Goal: Transaction & Acquisition: Purchase product/service

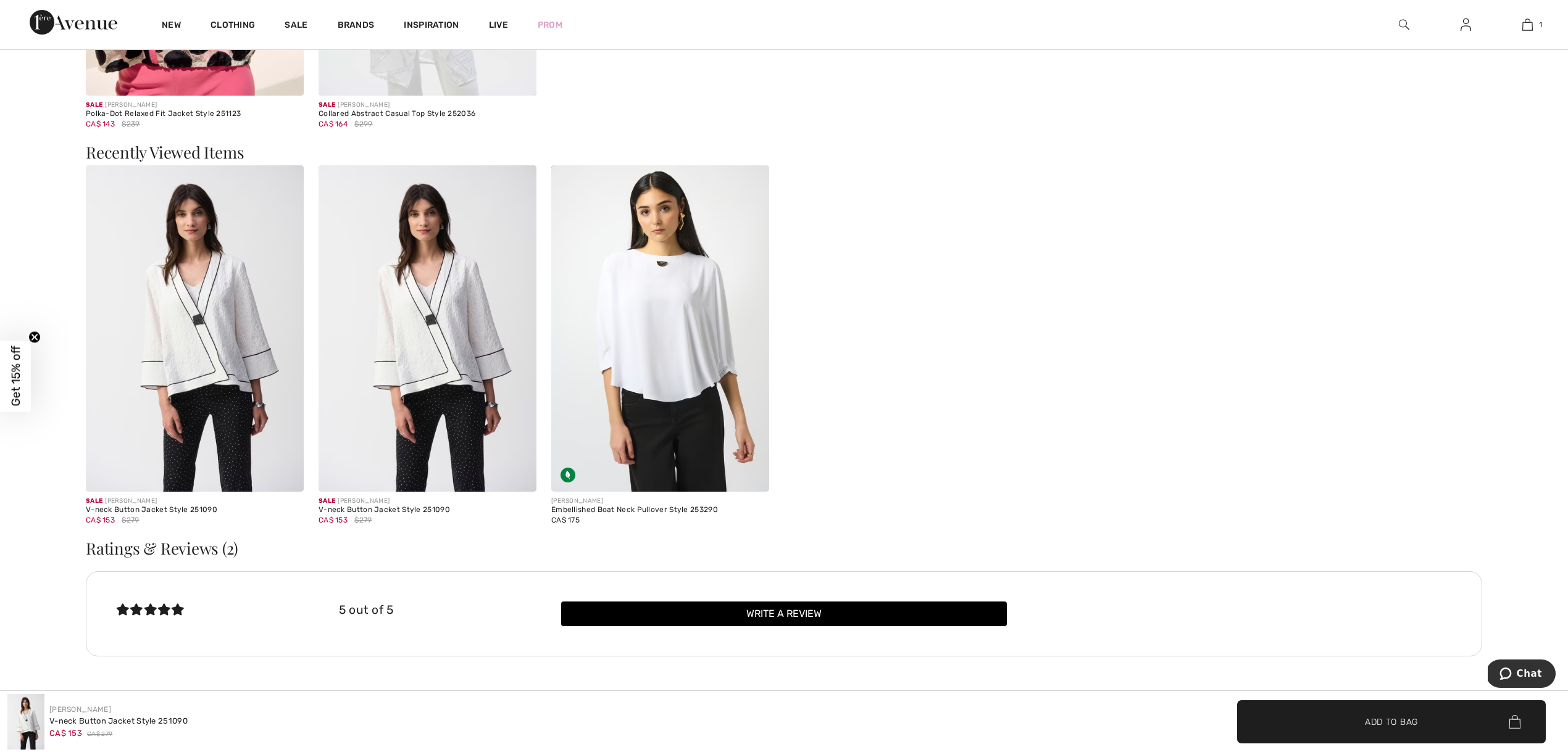
scroll to position [2804, 0]
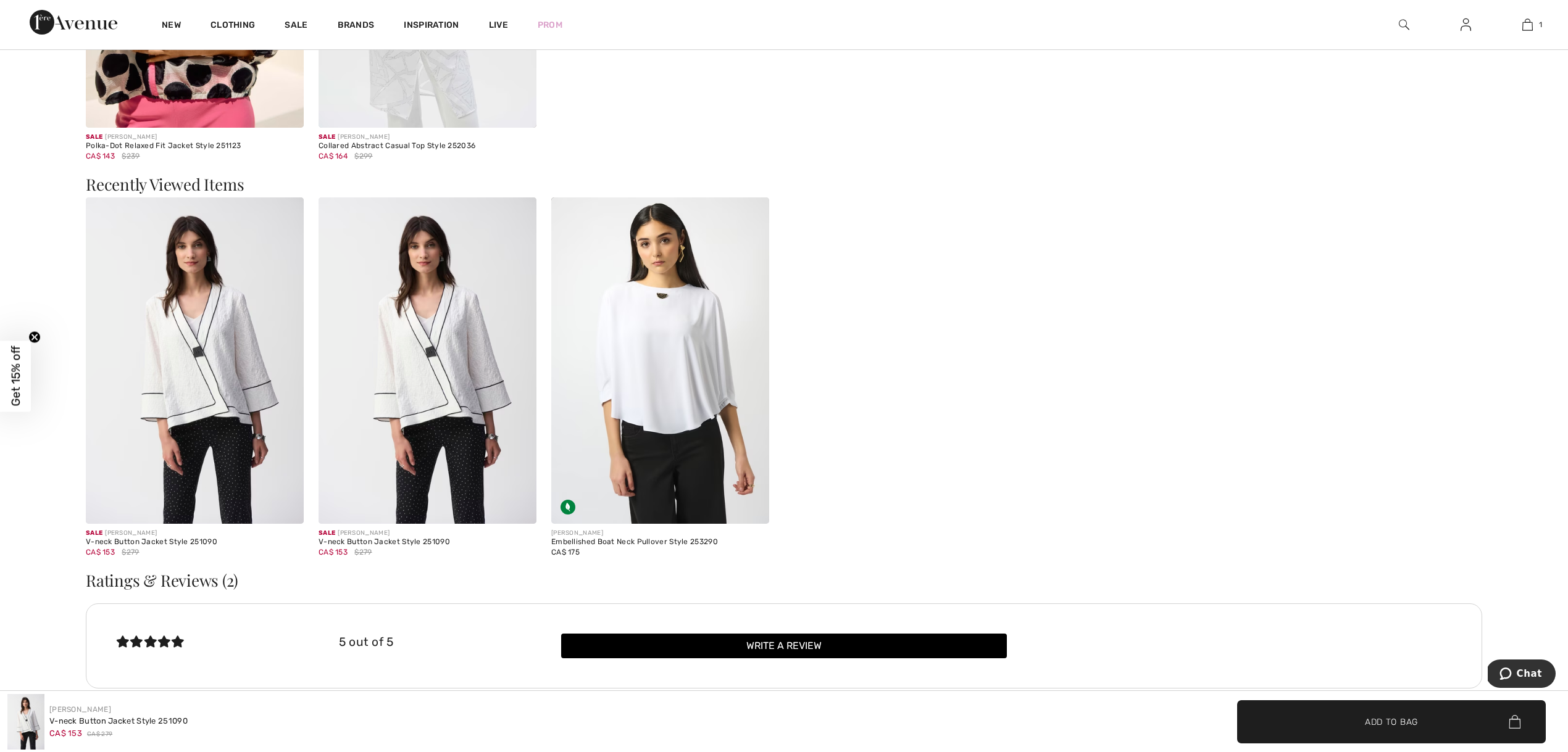
click at [445, 390] on img at bounding box center [428, 361] width 218 height 327
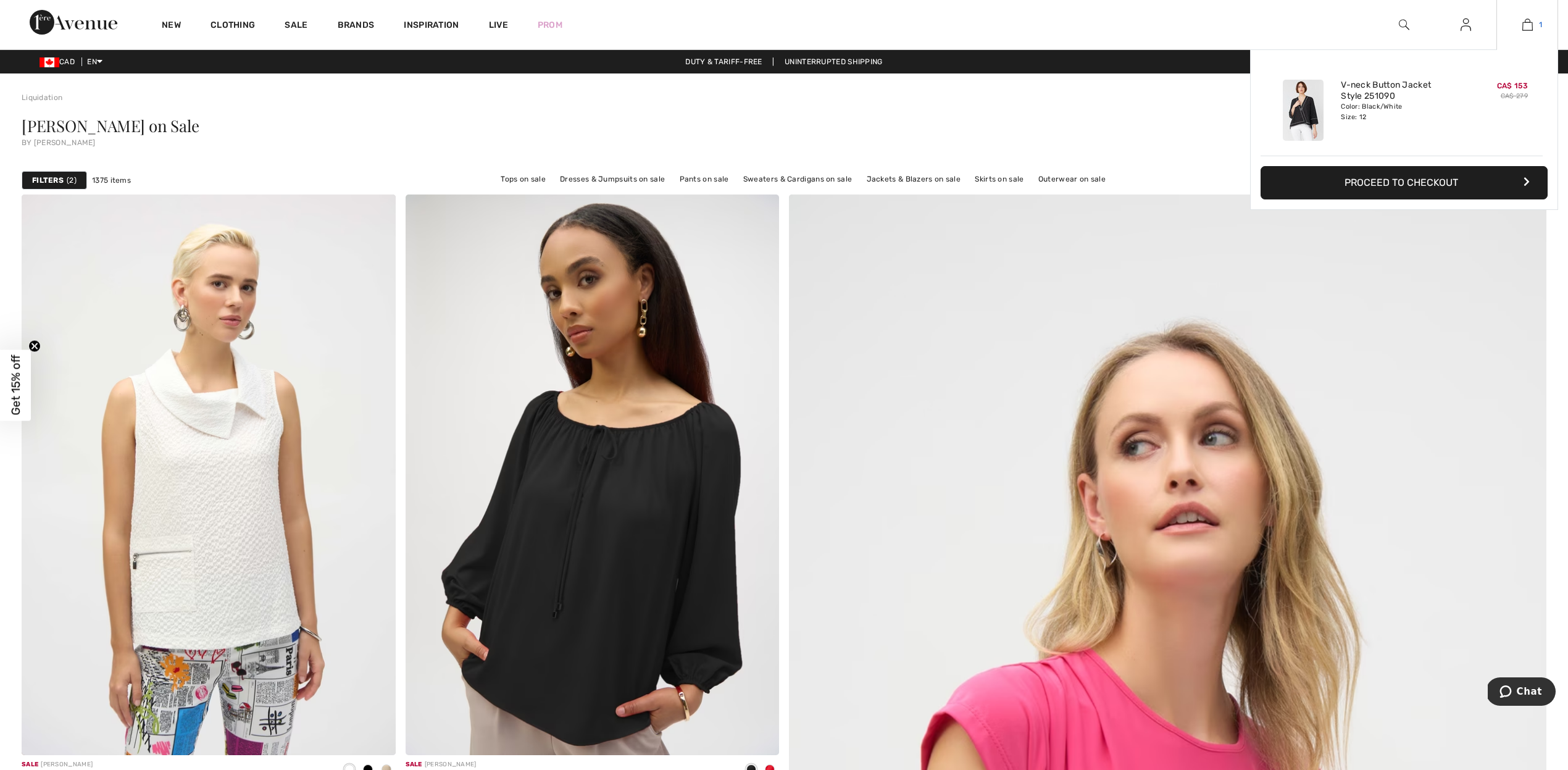
click at [1530, 20] on img at bounding box center [1527, 25] width 10 height 15
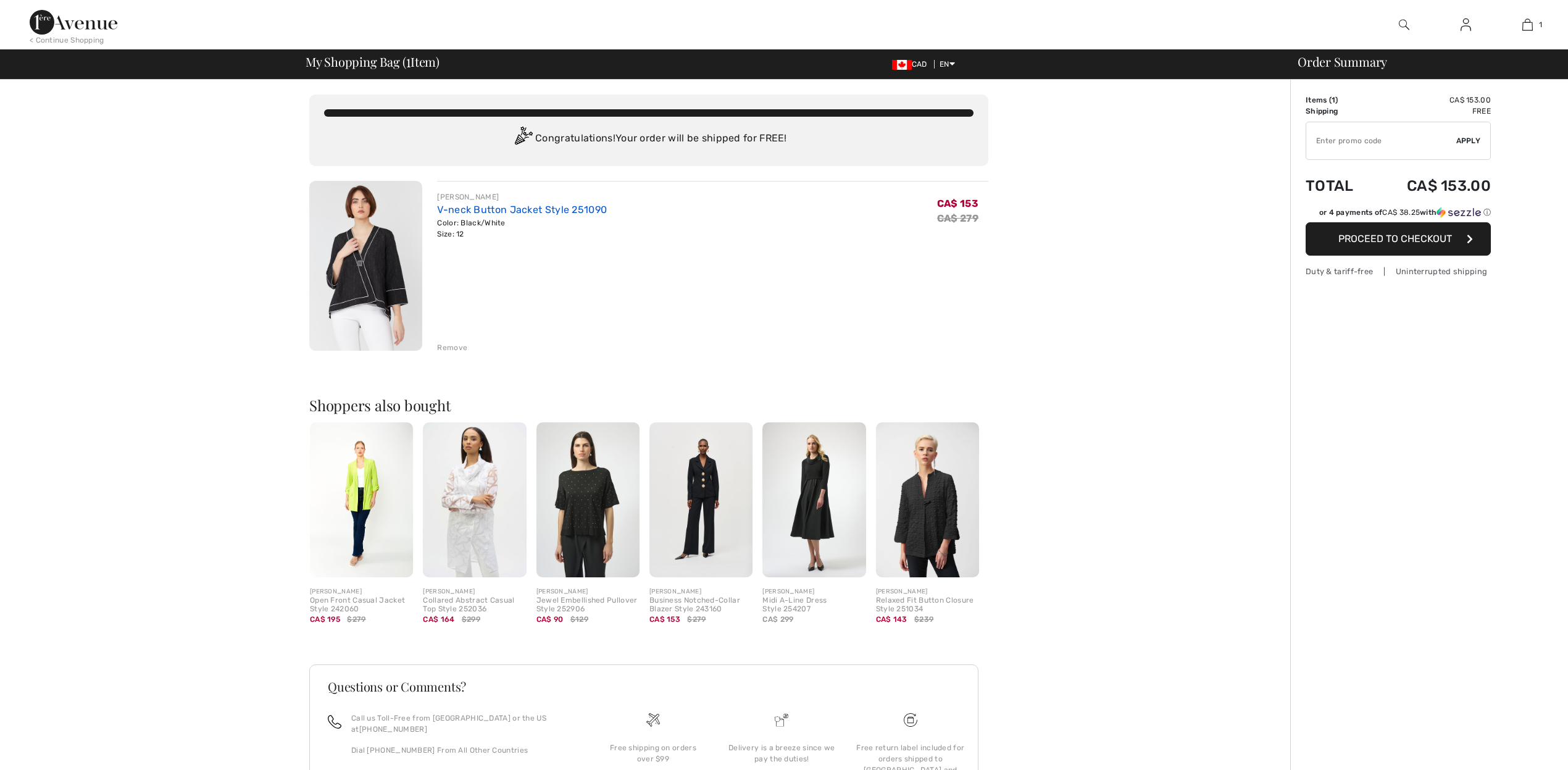
checkbox input "true"
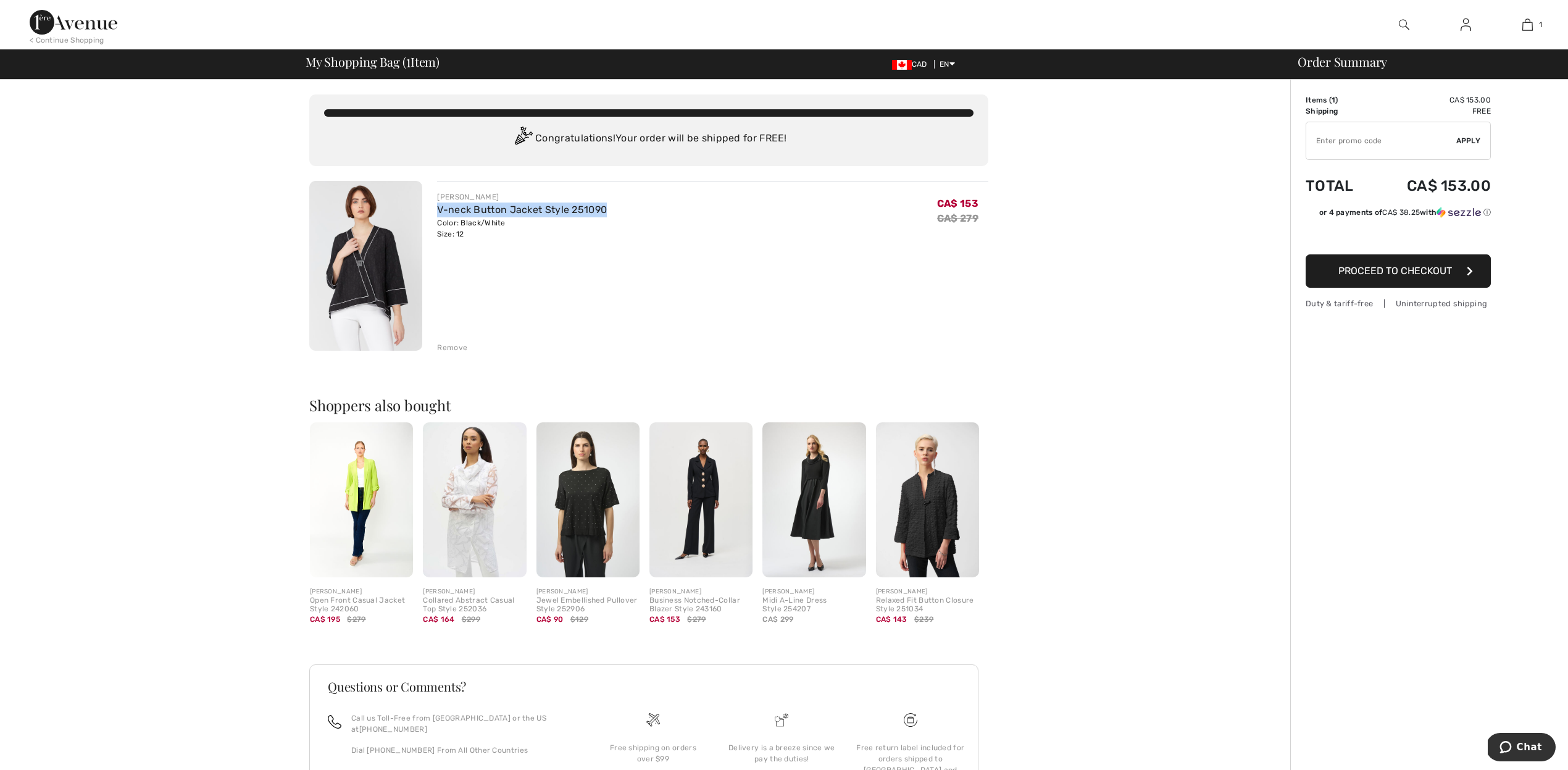
drag, startPoint x: 432, startPoint y: 208, endPoint x: 575, endPoint y: 177, distance: 146.3
click at [613, 213] on div "JOSEPH RIBKOFF V-neck Button Jacket Style 251090 Color: Black/White Size: 12 Fi…" at bounding box center [705, 267] width 566 height 172
copy link "V-neck Button Jacket Style 251090"
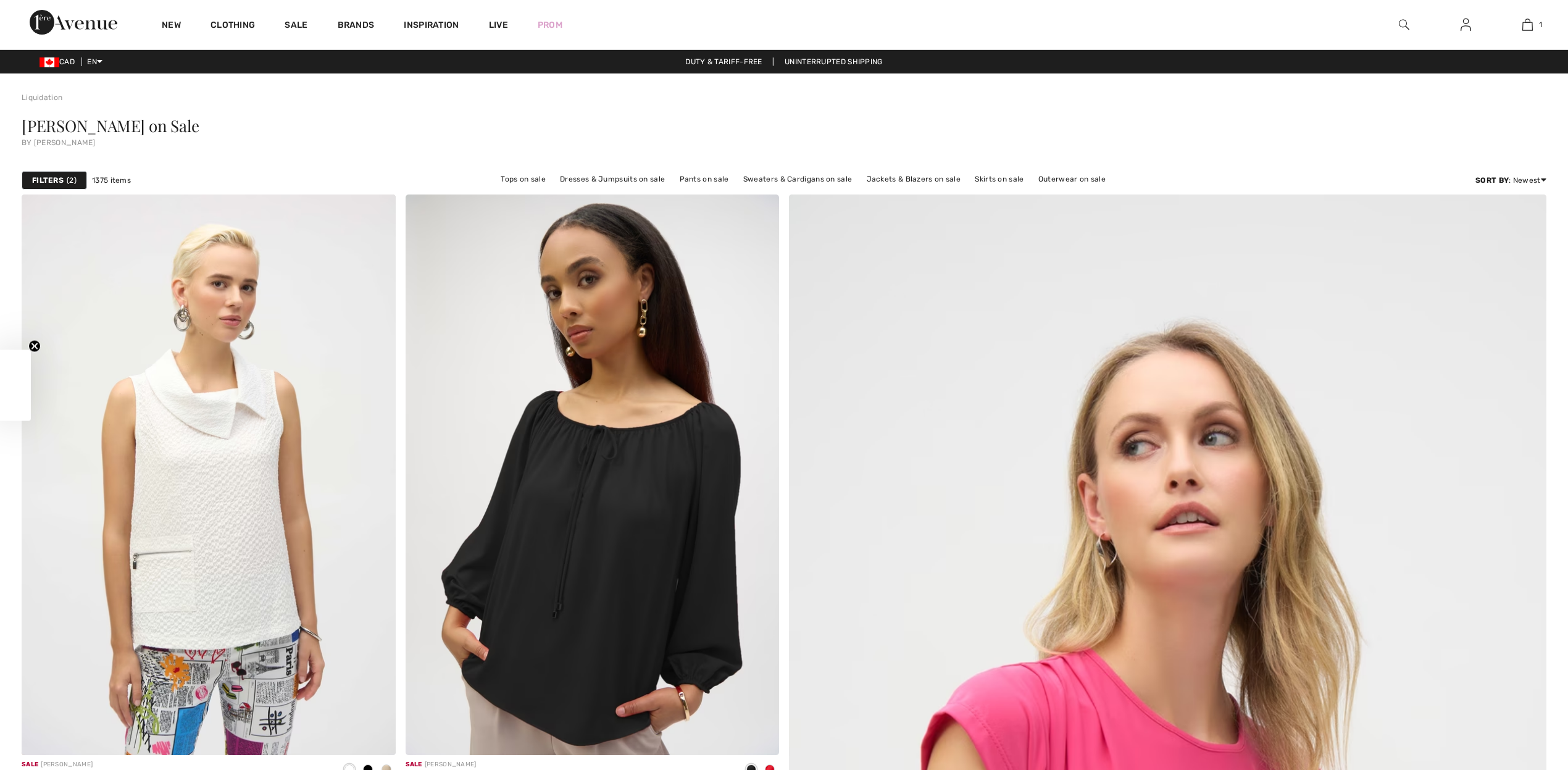
checkbox input "true"
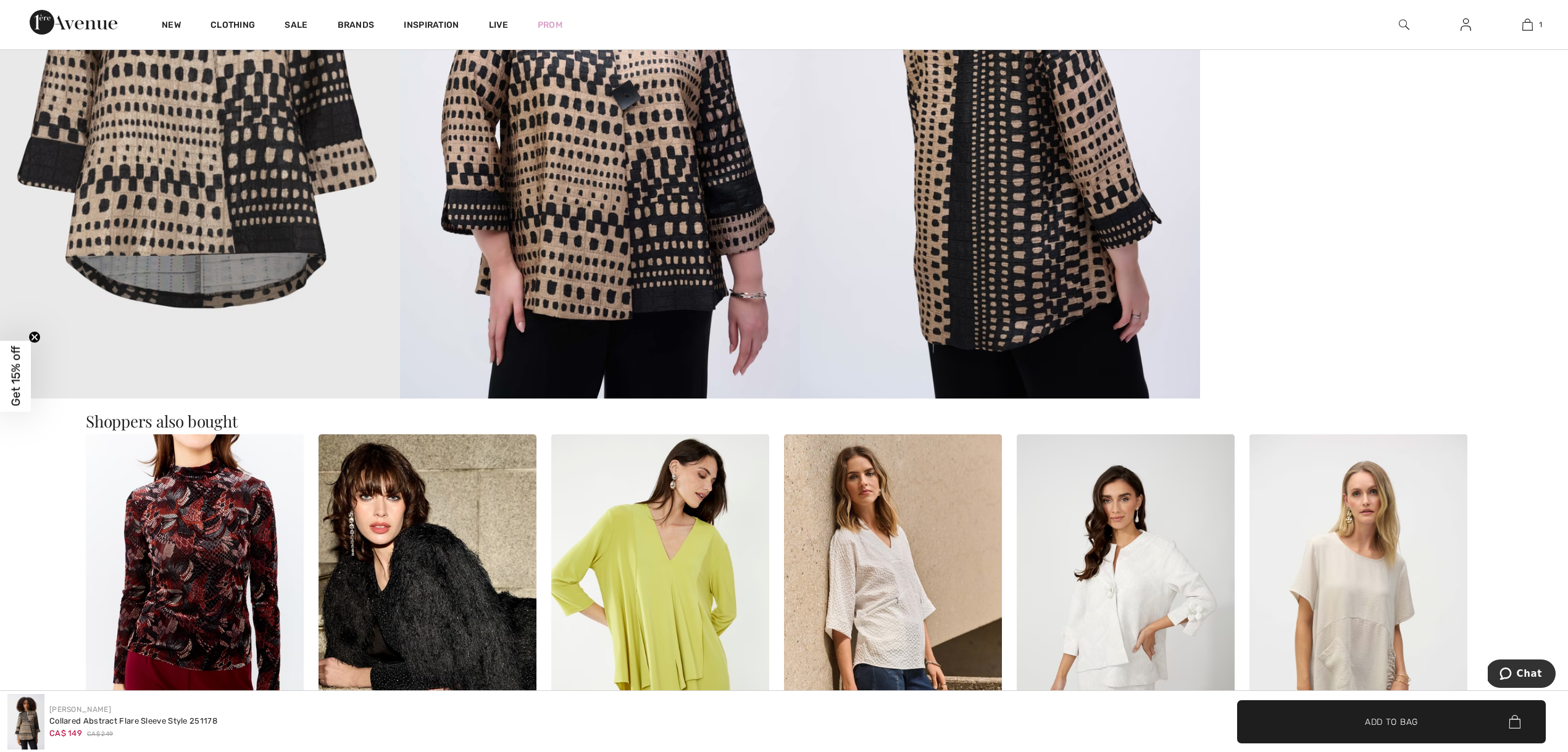
scroll to position [1799, 0]
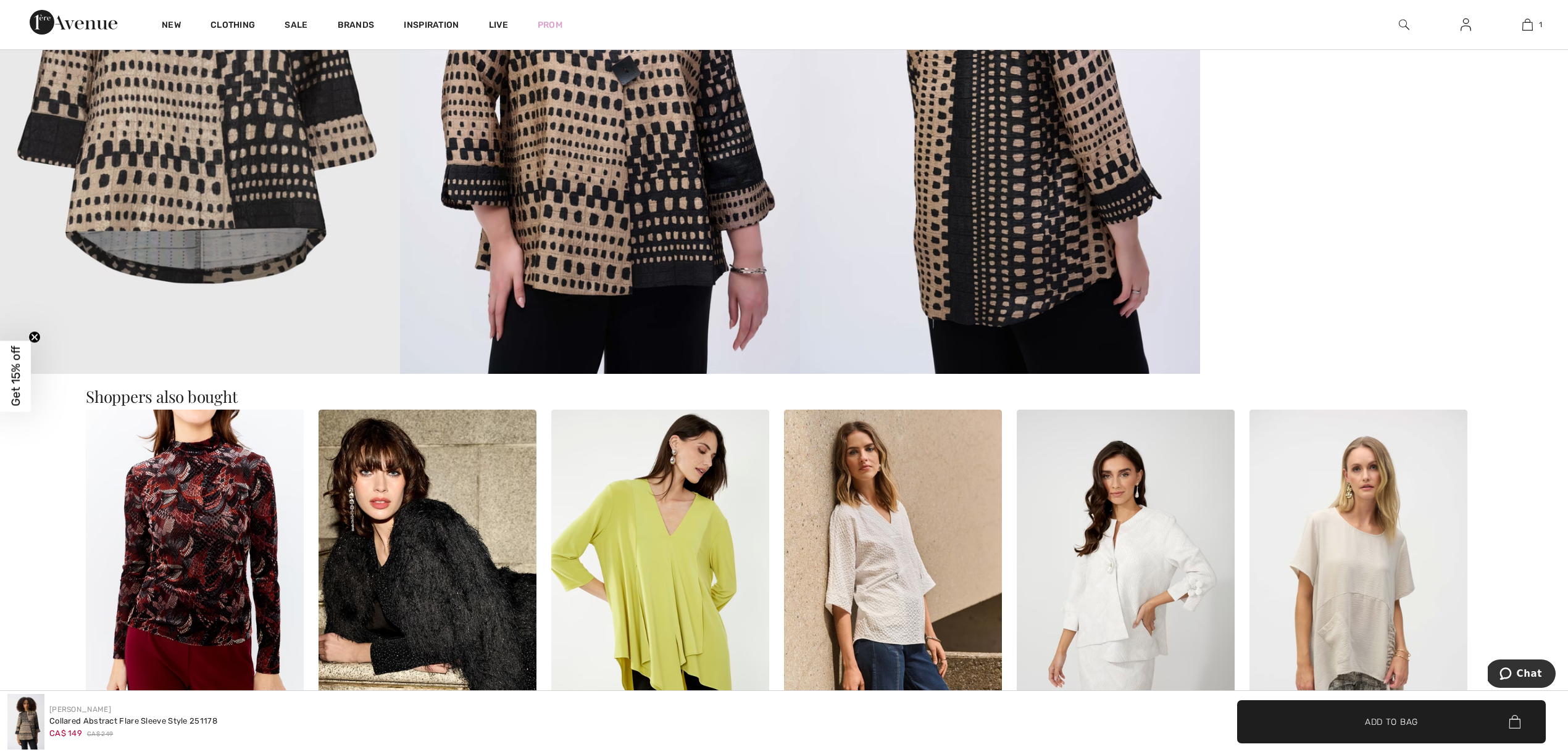
click at [594, 280] on img at bounding box center [600, 74] width 400 height 600
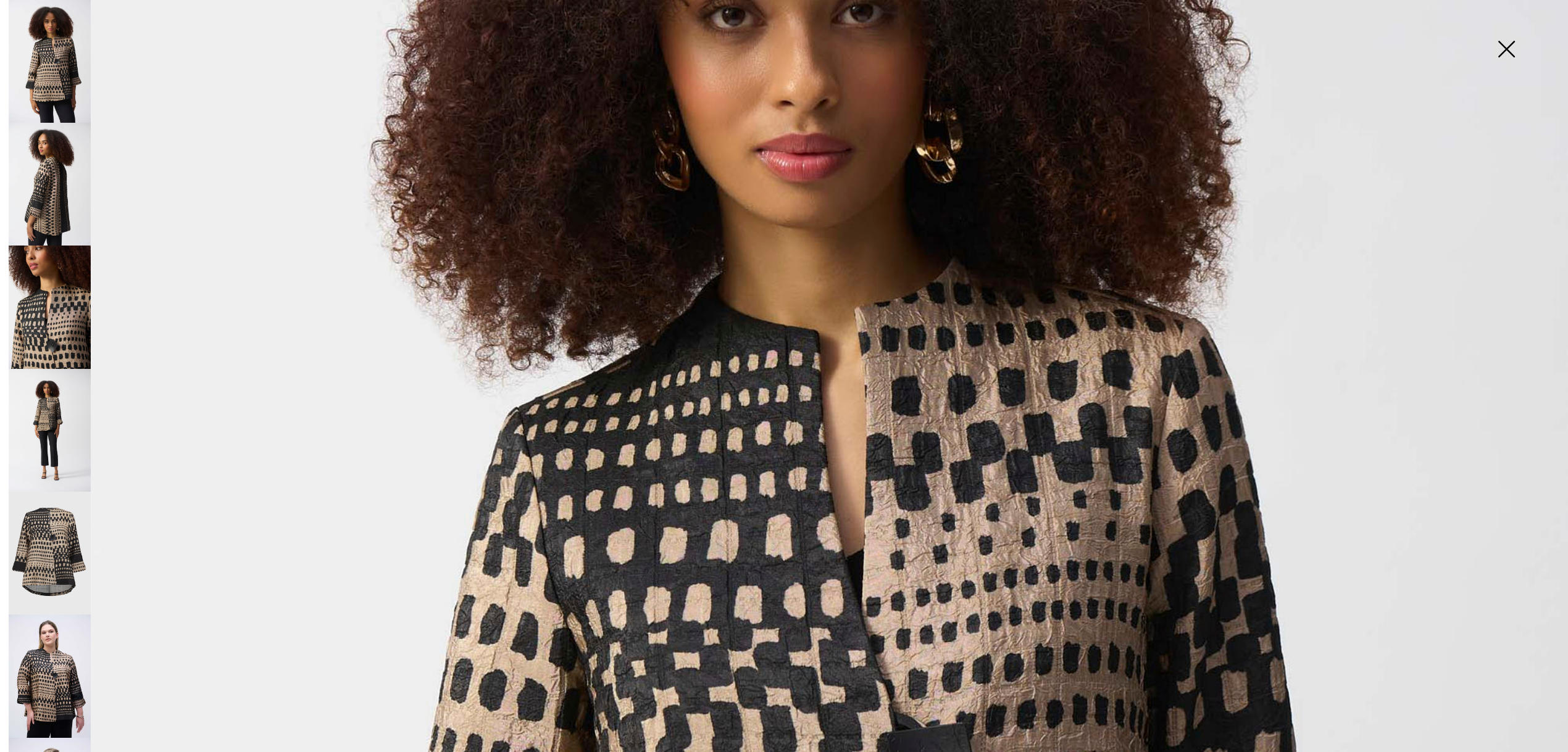
scroll to position [412, 0]
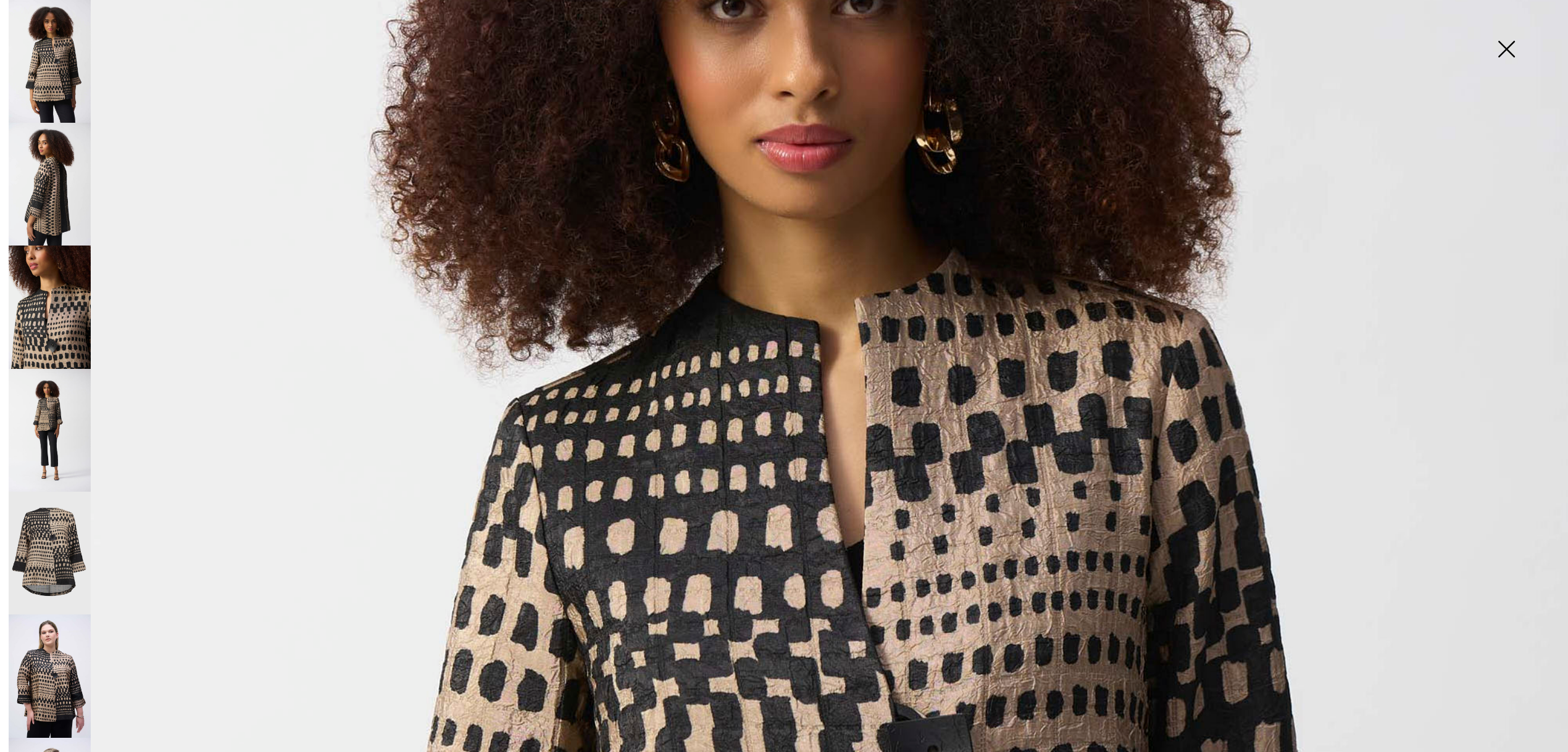
click at [53, 622] on img at bounding box center [49, 676] width 82 height 123
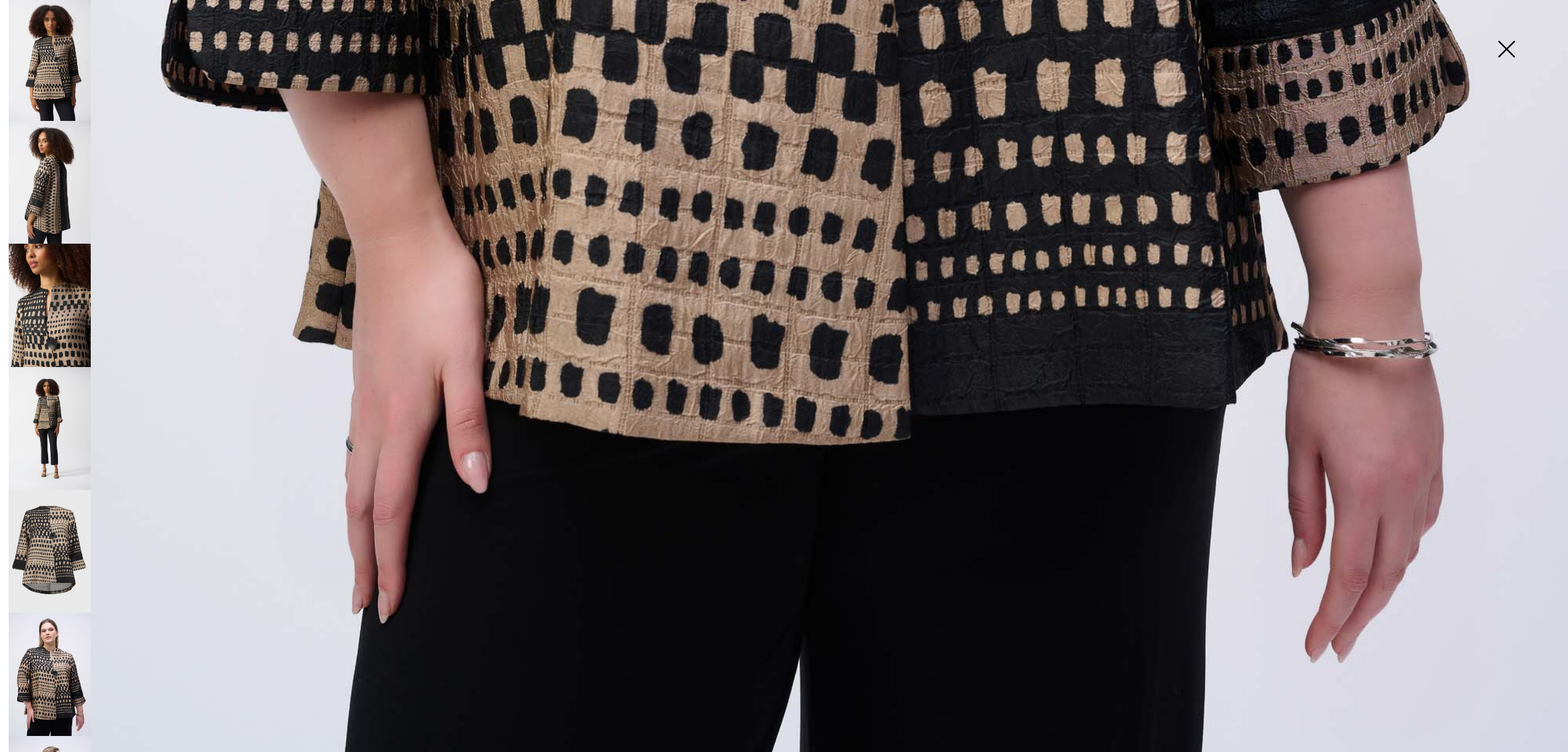
scroll to position [1599, 0]
drag, startPoint x: 1508, startPoint y: 49, endPoint x: 1494, endPoint y: 56, distance: 15.7
click at [1508, 49] on img at bounding box center [1506, 51] width 62 height 64
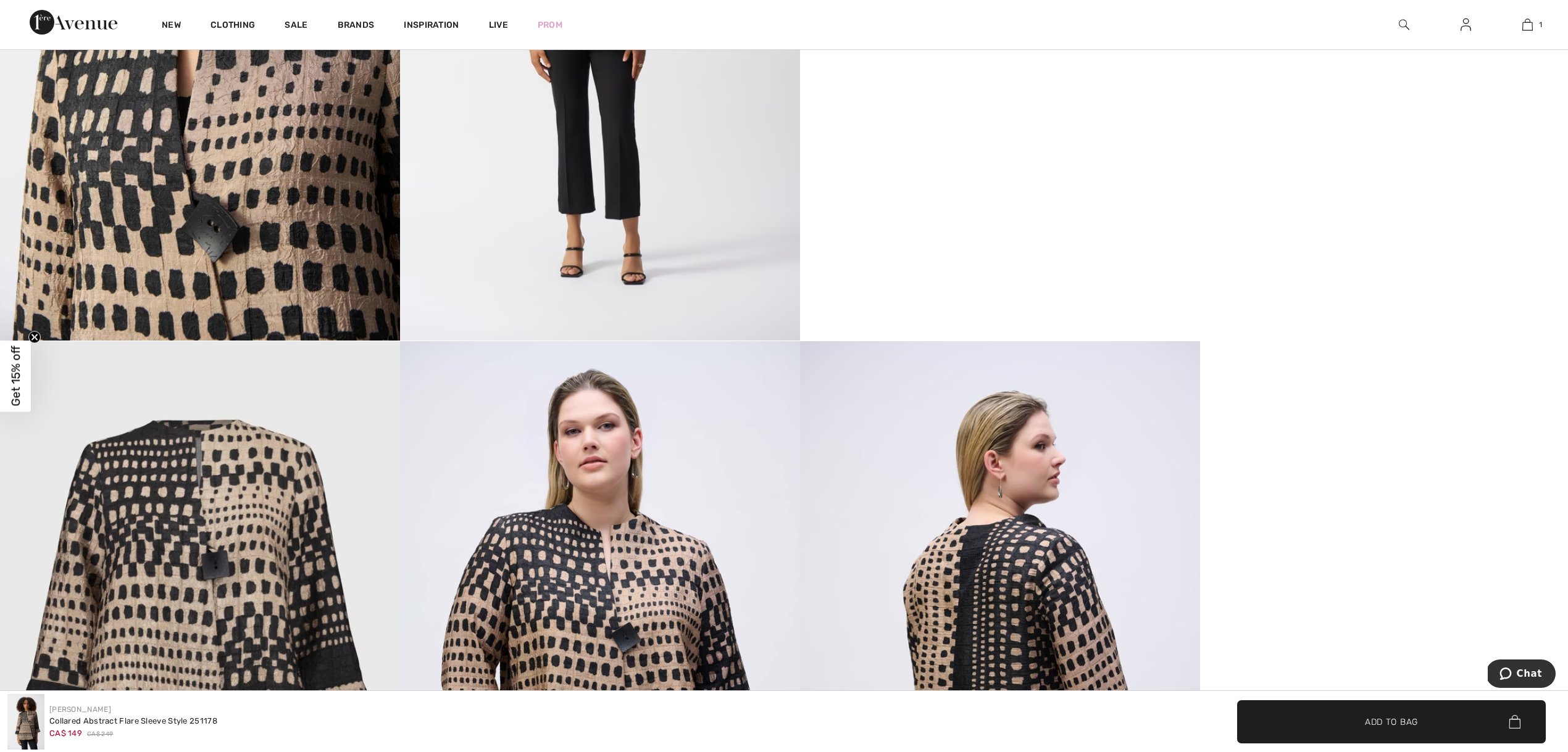
scroll to position [1256, 0]
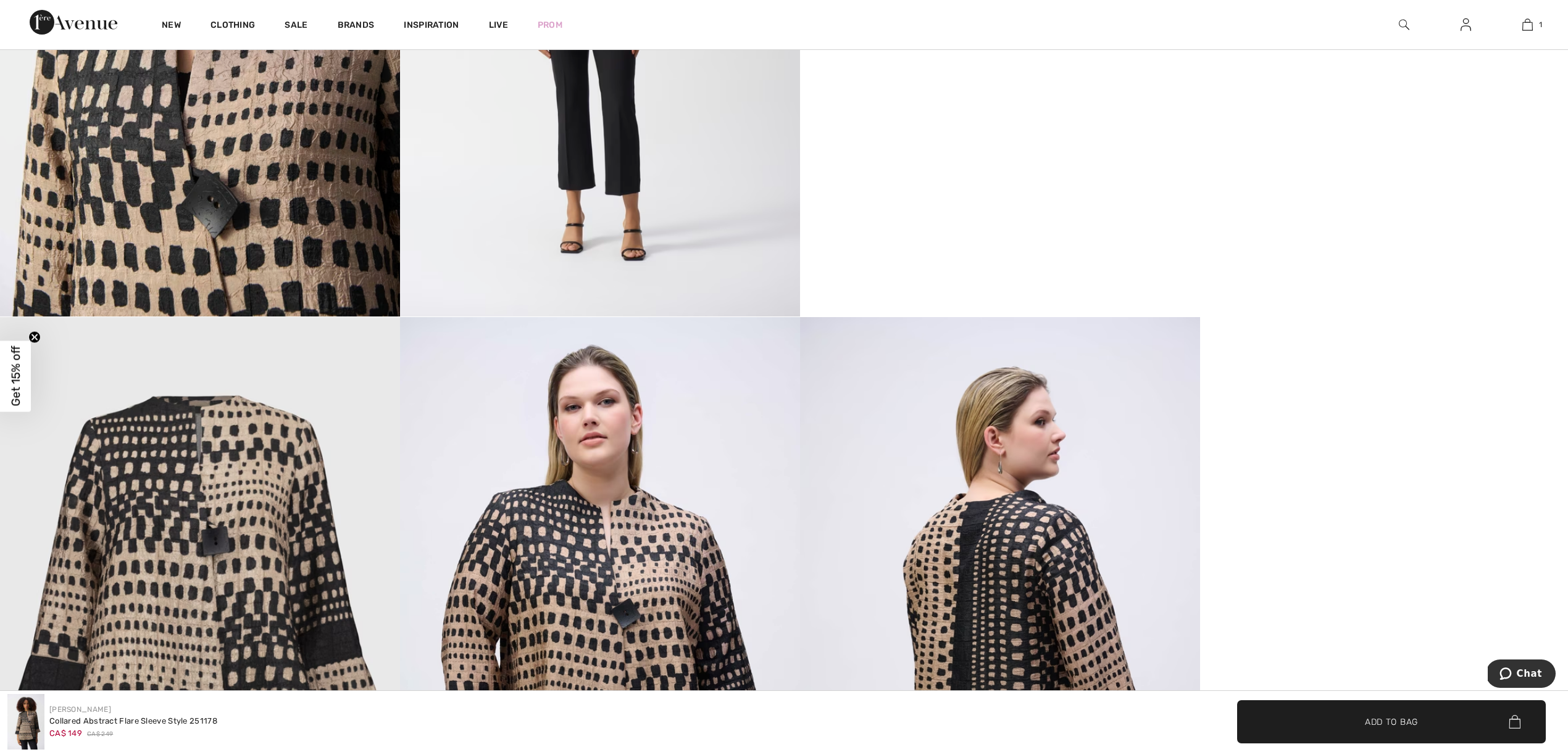
click at [981, 631] on img at bounding box center [1000, 617] width 400 height 600
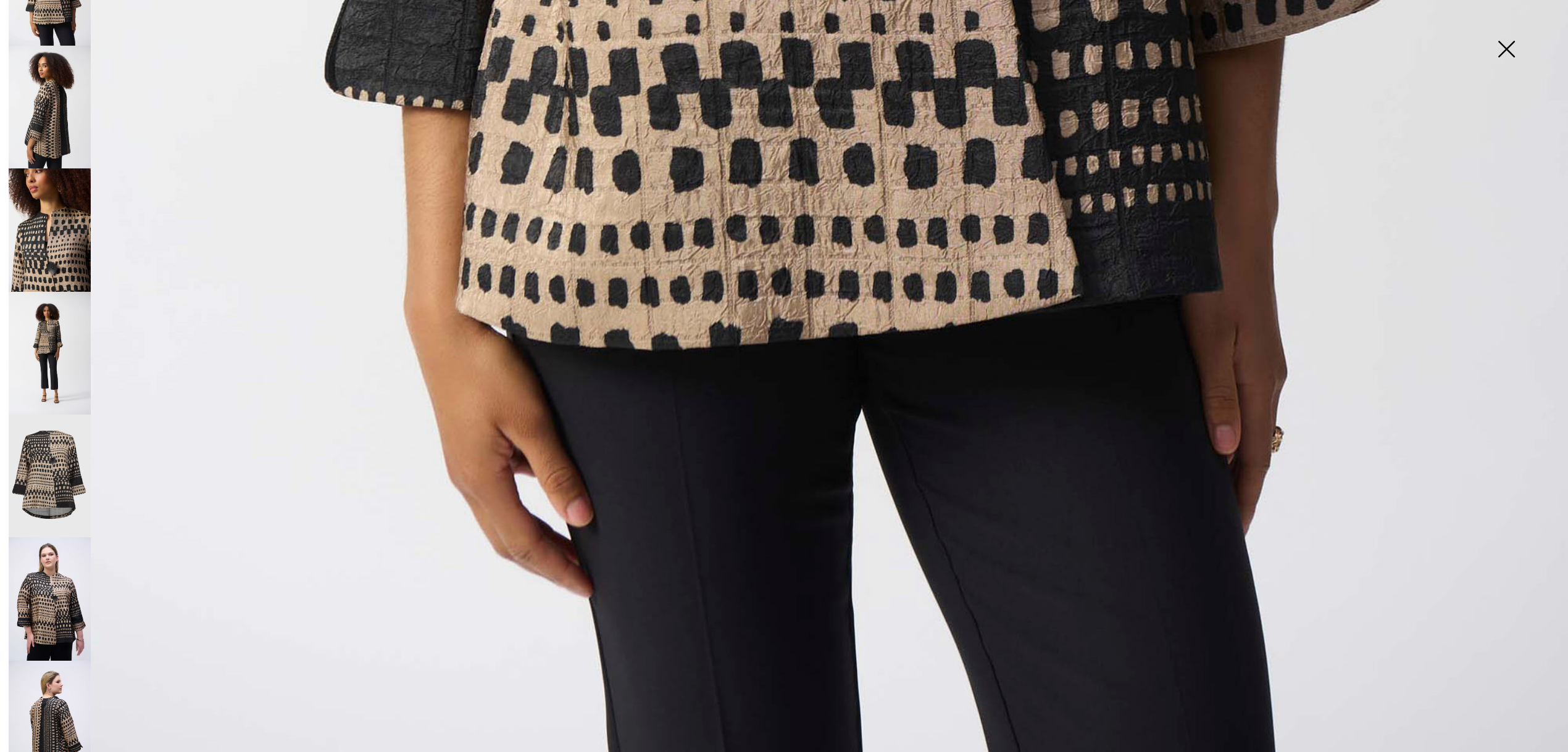
scroll to position [77, 0]
click at [50, 685] on img at bounding box center [49, 723] width 82 height 123
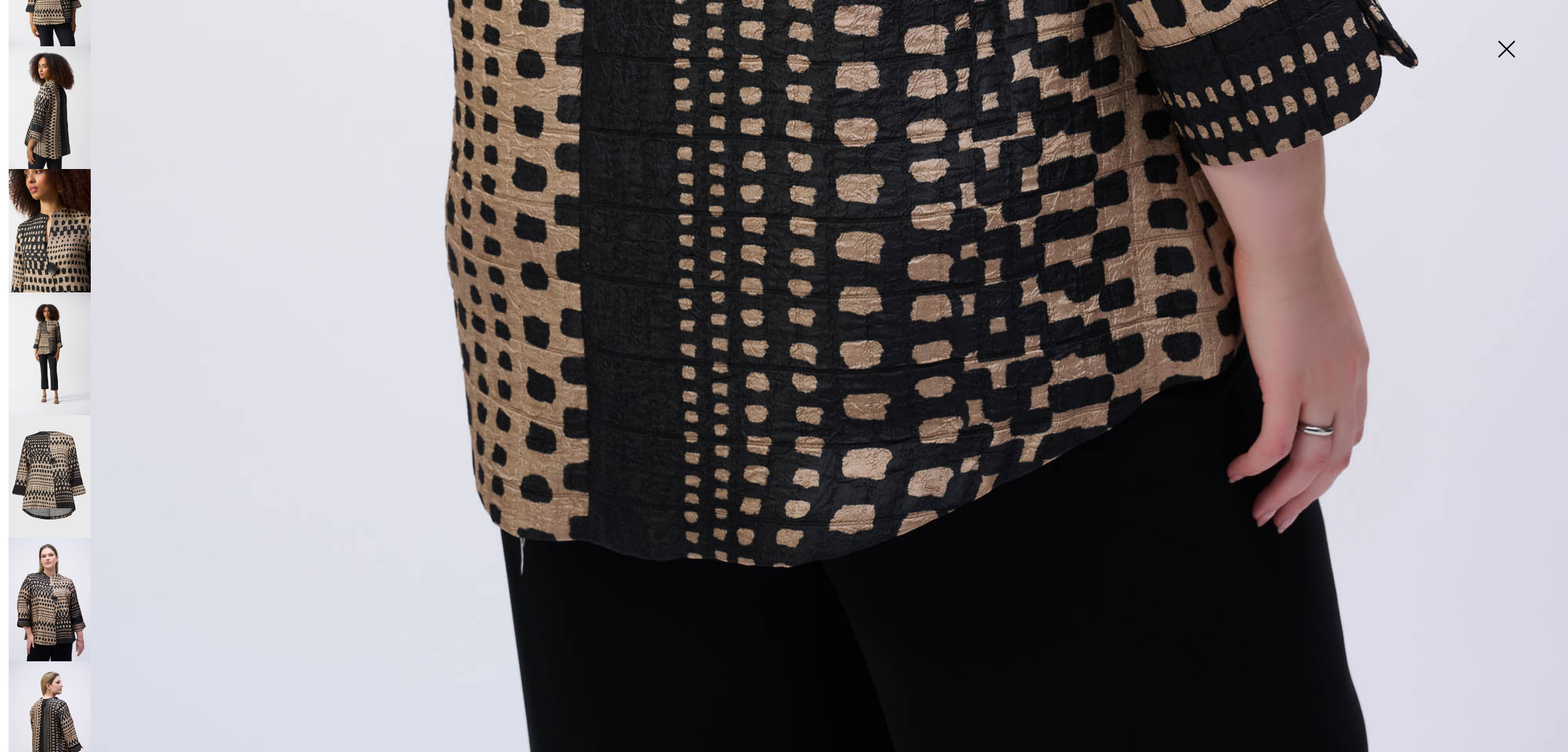
scroll to position [1599, 0]
click at [1508, 49] on img at bounding box center [1506, 51] width 62 height 64
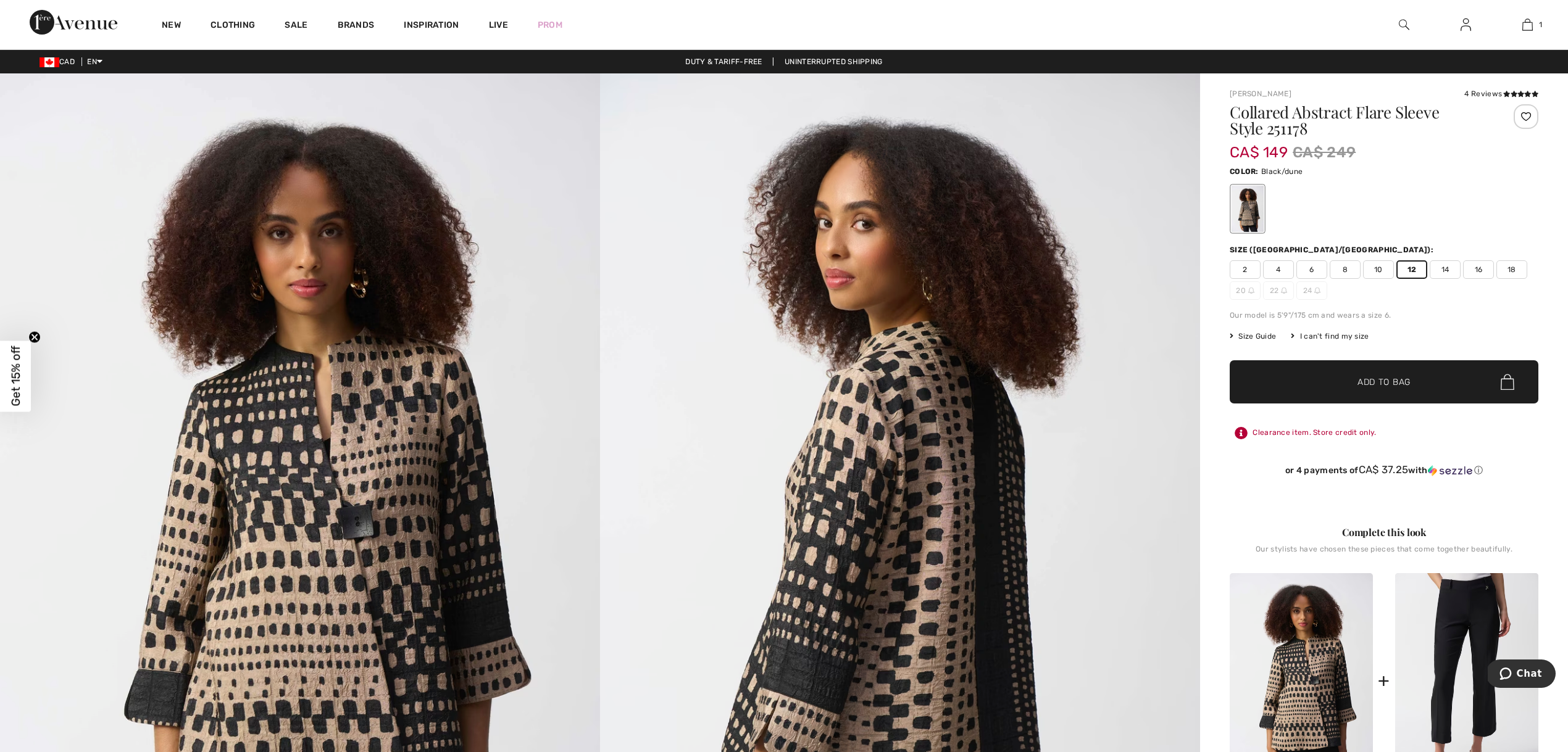
scroll to position [0, 0]
click at [1377, 382] on span "Add to Bag" at bounding box center [1384, 382] width 53 height 13
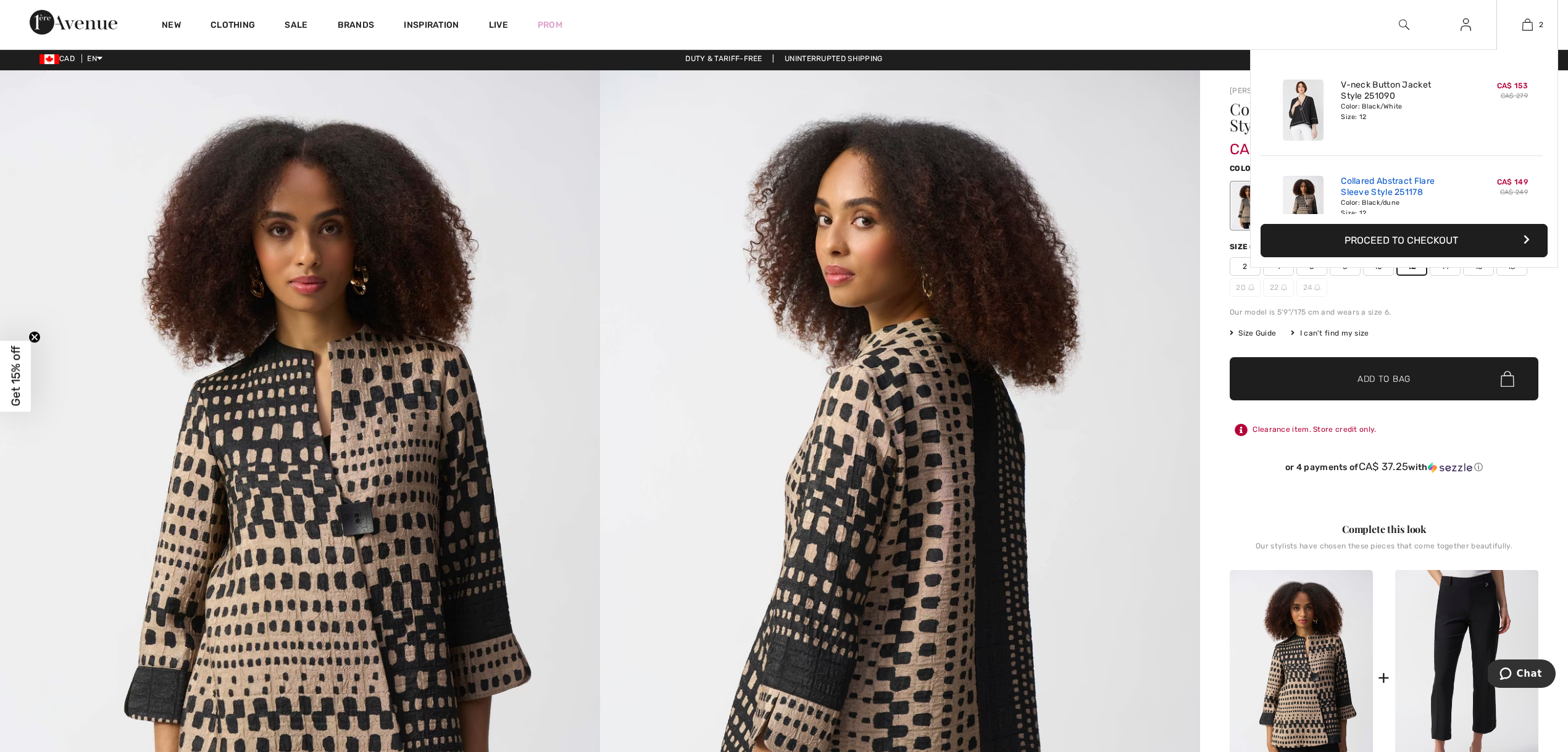
click at [1388, 189] on link "Collared Abstract Flare Sleeve Style 251178" at bounding box center [1401, 187] width 121 height 22
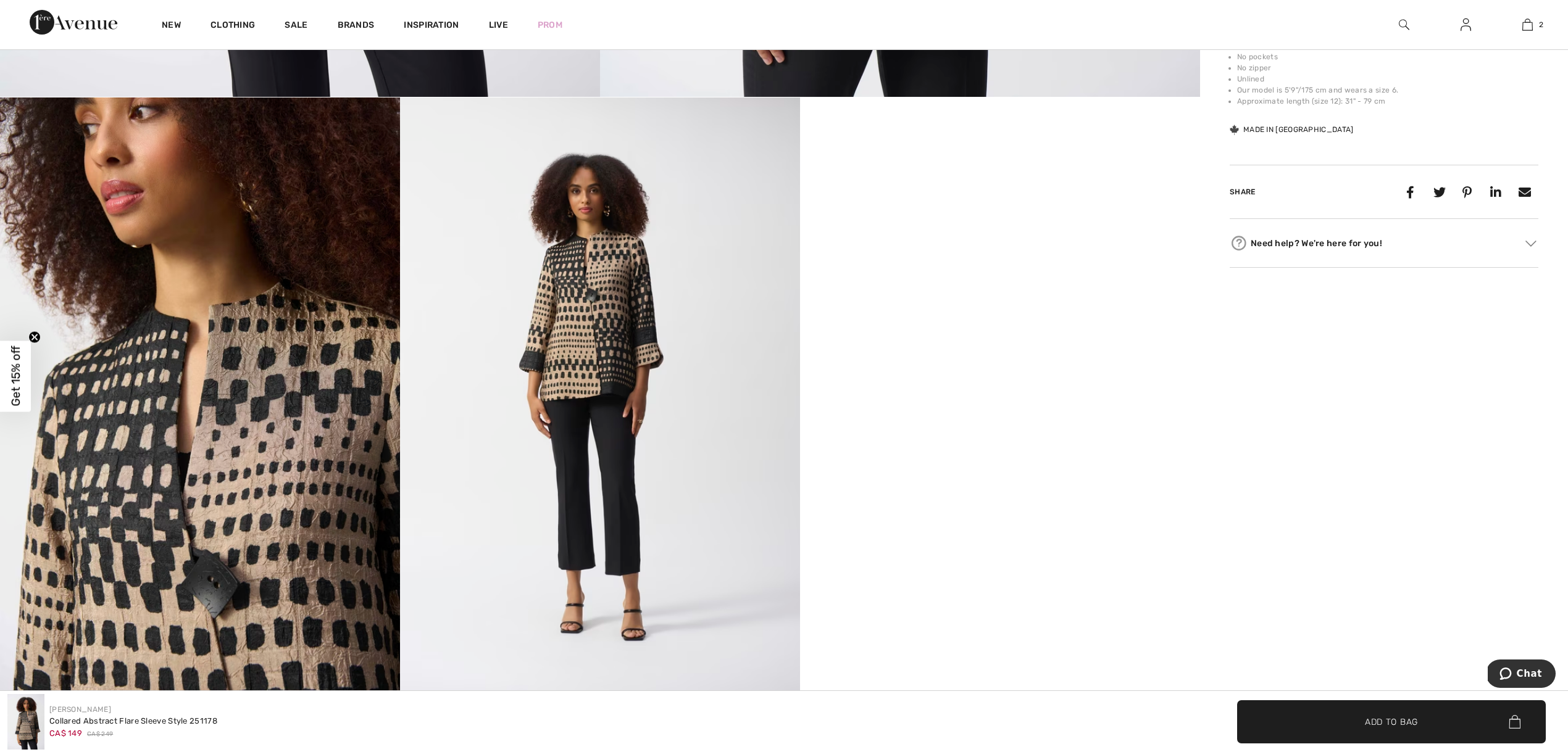
scroll to position [891, 0]
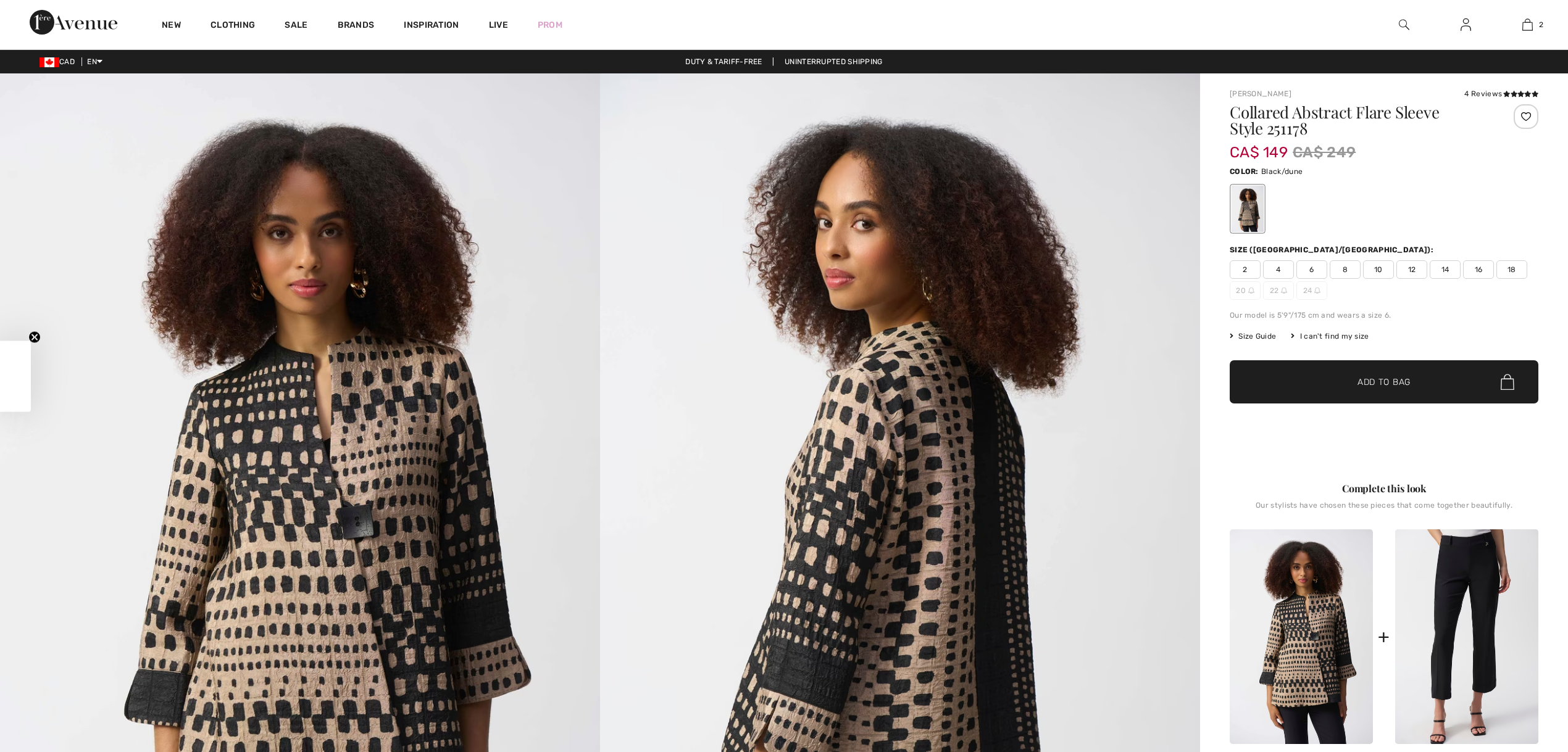
checkbox input "true"
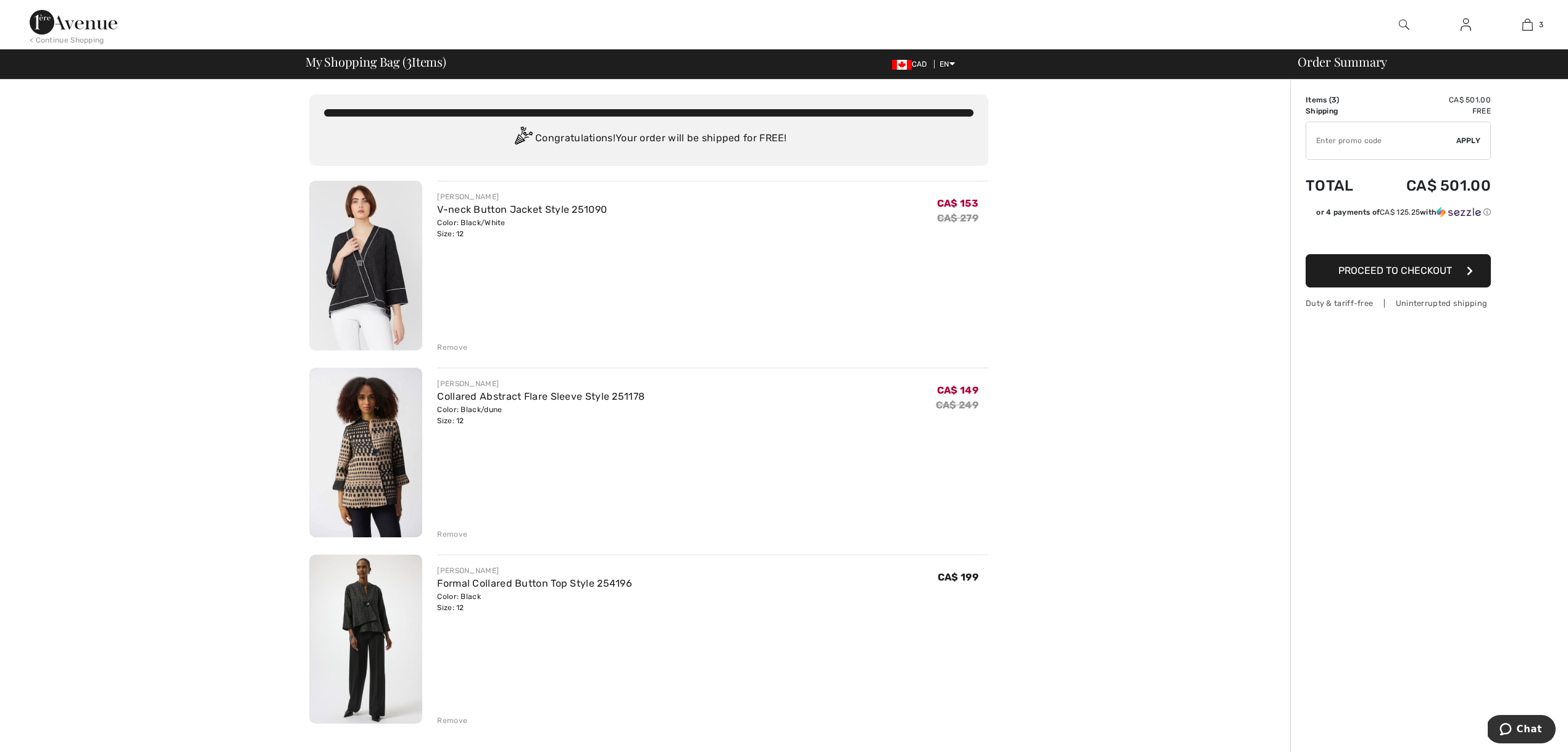
click at [382, 437] on img at bounding box center [366, 453] width 113 height 170
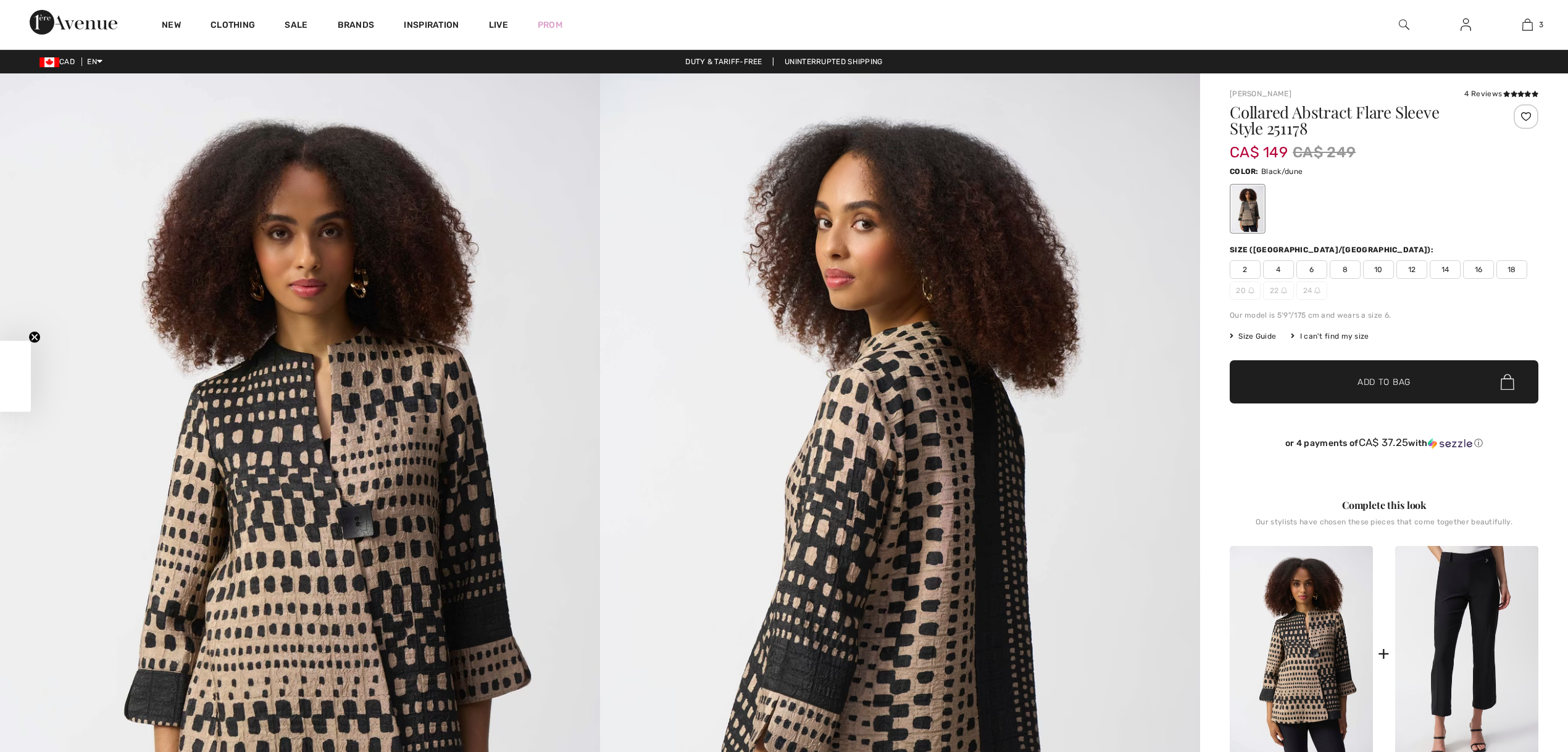
checkbox input "true"
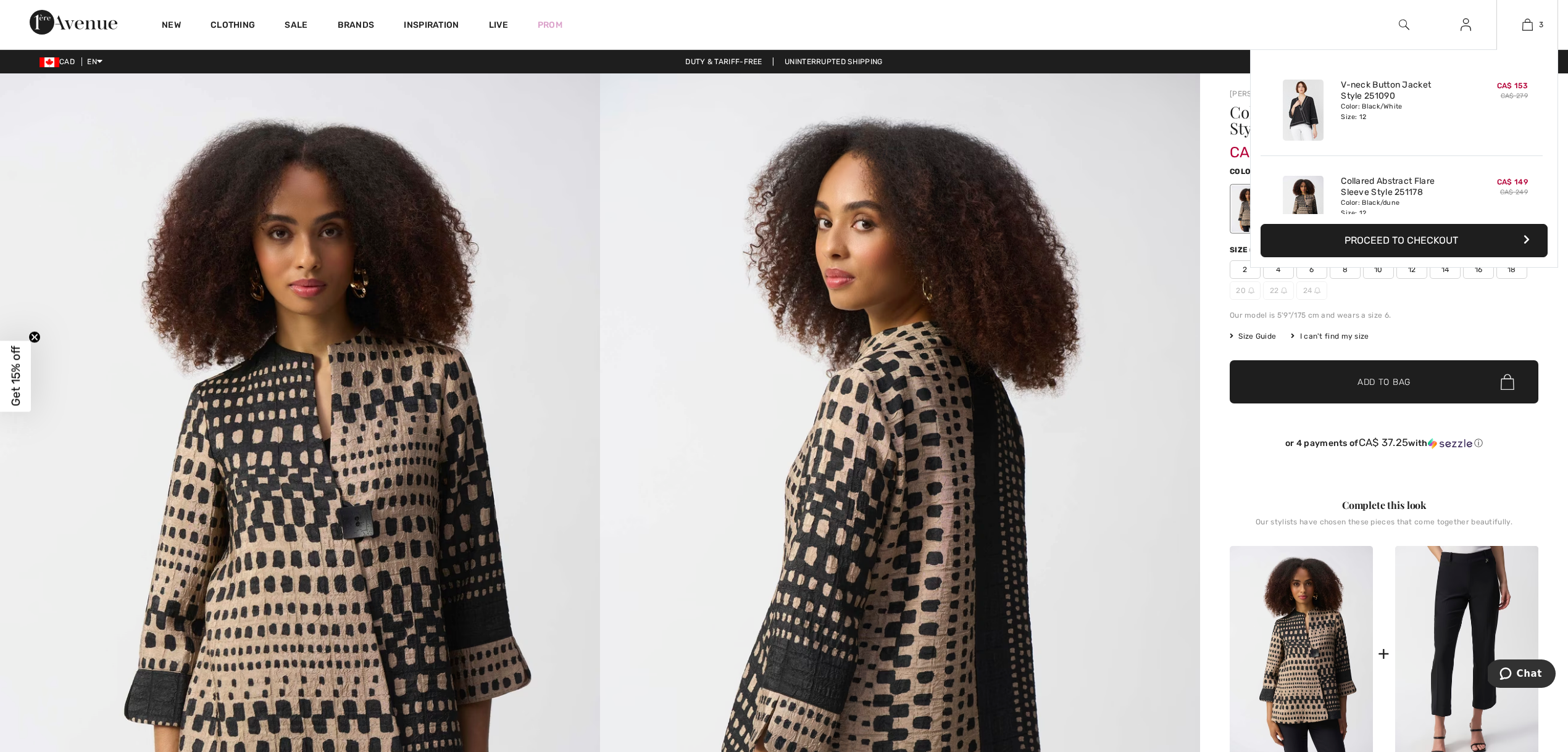
click at [1303, 112] on img at bounding box center [1303, 110] width 41 height 61
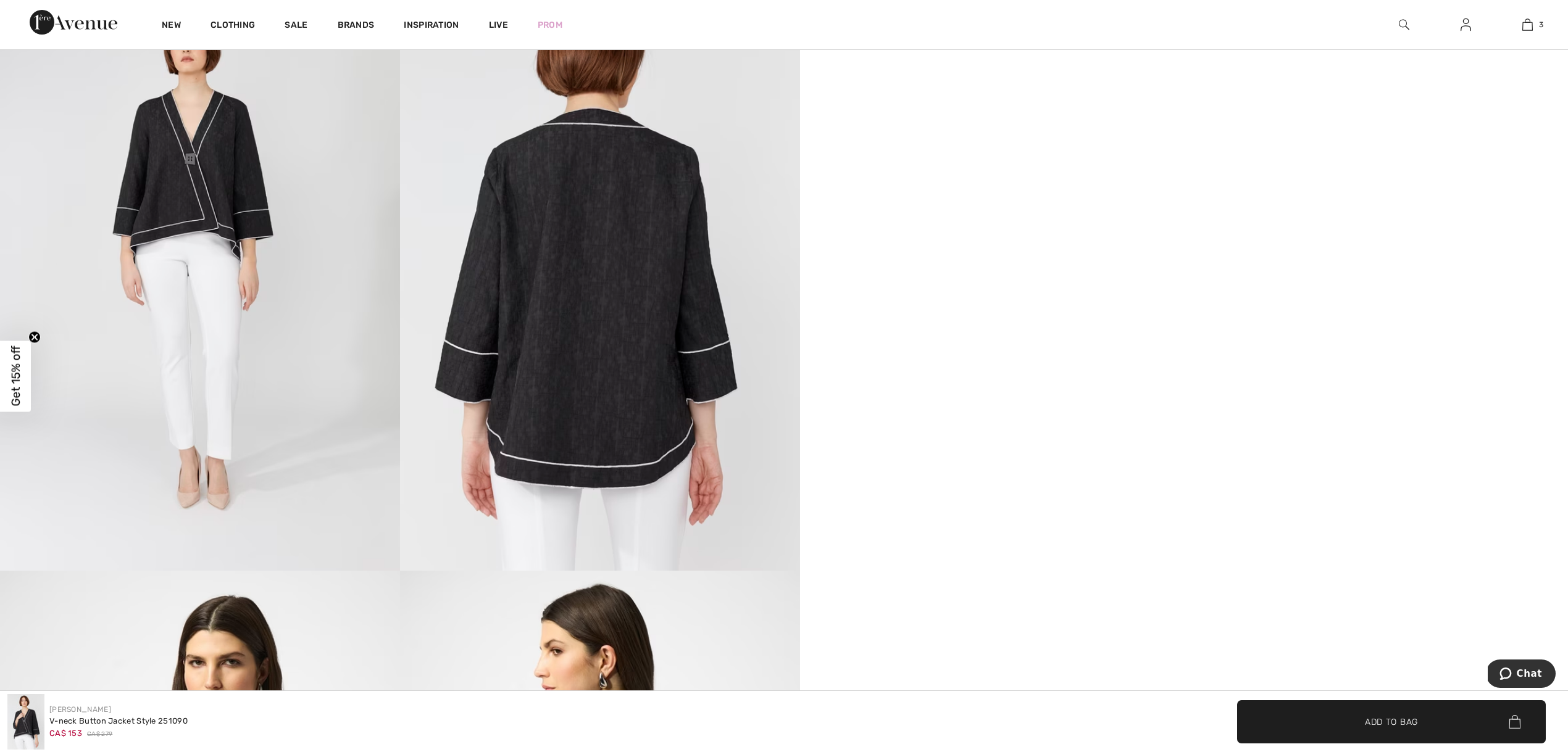
scroll to position [1003, 0]
